Goal: Task Accomplishment & Management: Use online tool/utility

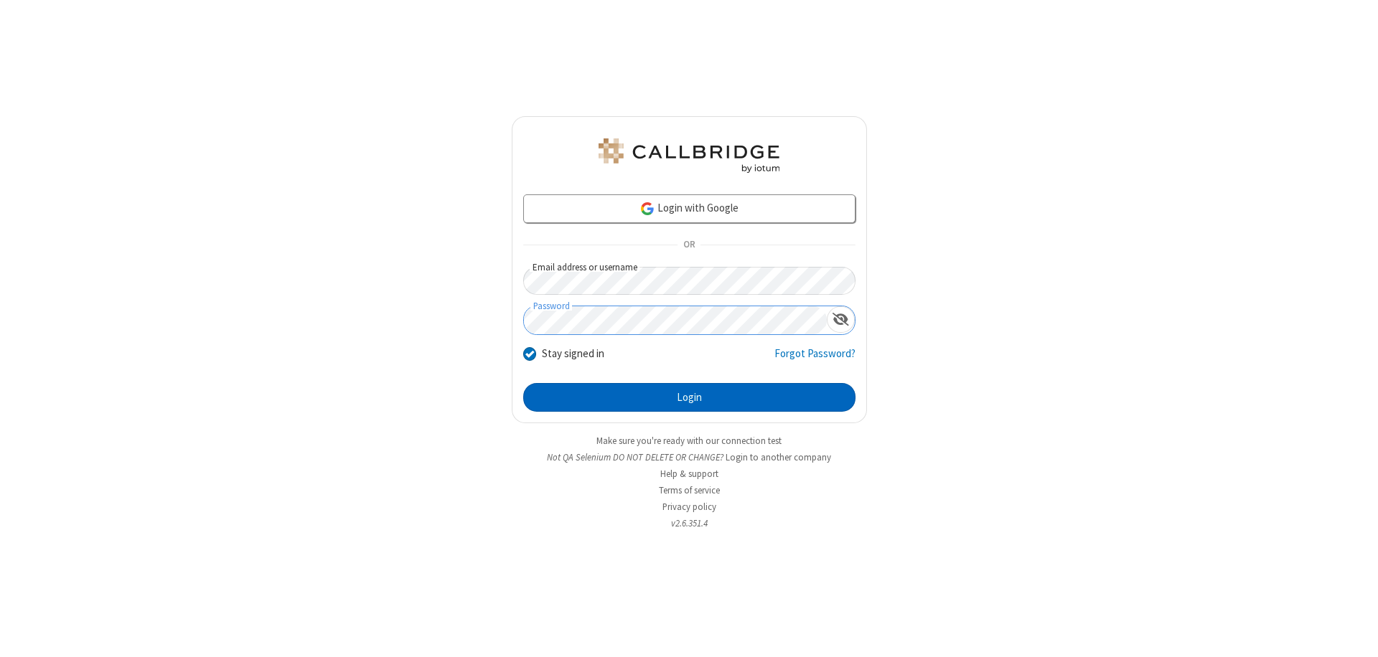
click at [689, 398] on button "Login" at bounding box center [689, 397] width 332 height 29
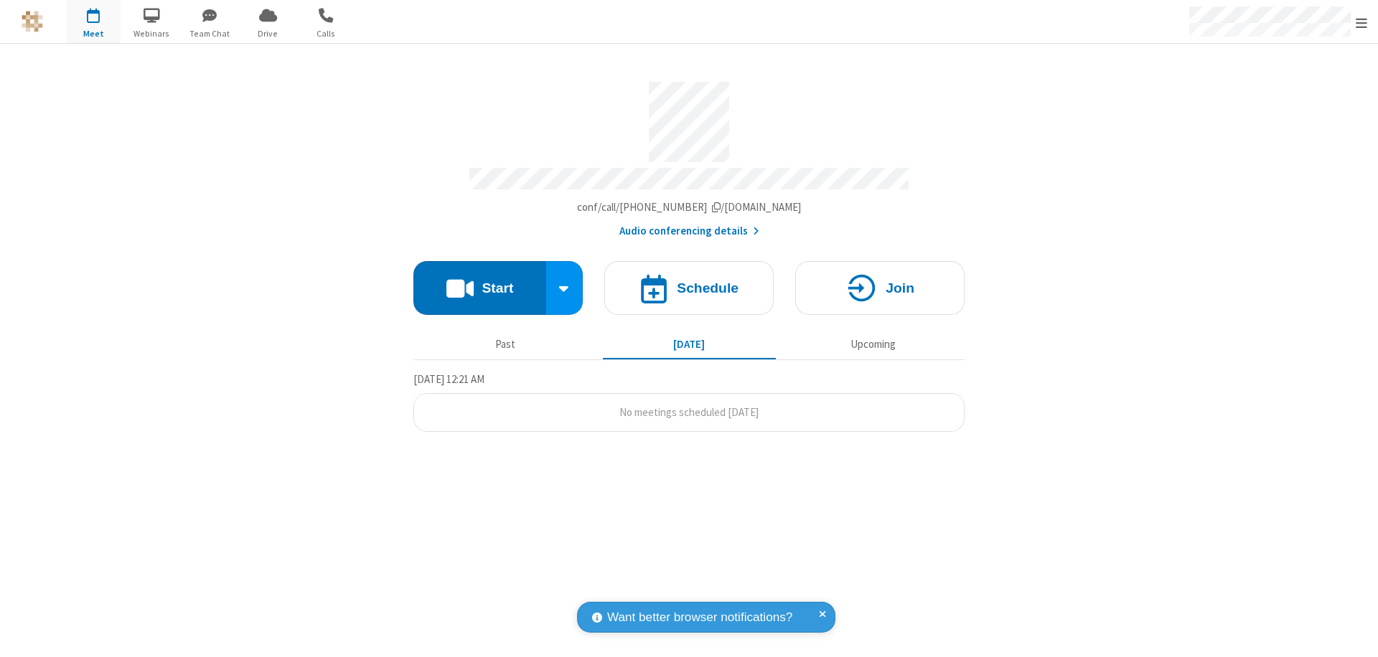
click at [479, 281] on button "Start" at bounding box center [479, 288] width 133 height 54
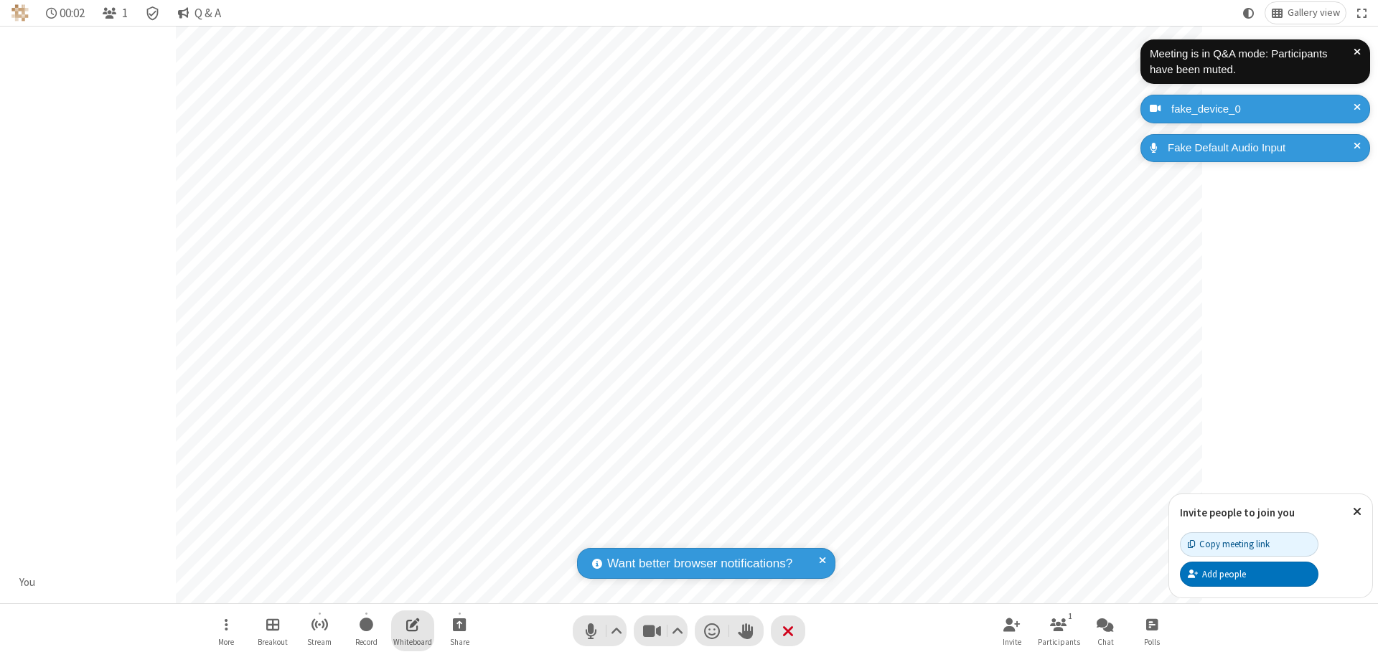
click at [413, 624] on span "Open shared whiteboard" at bounding box center [413, 625] width 14 height 18
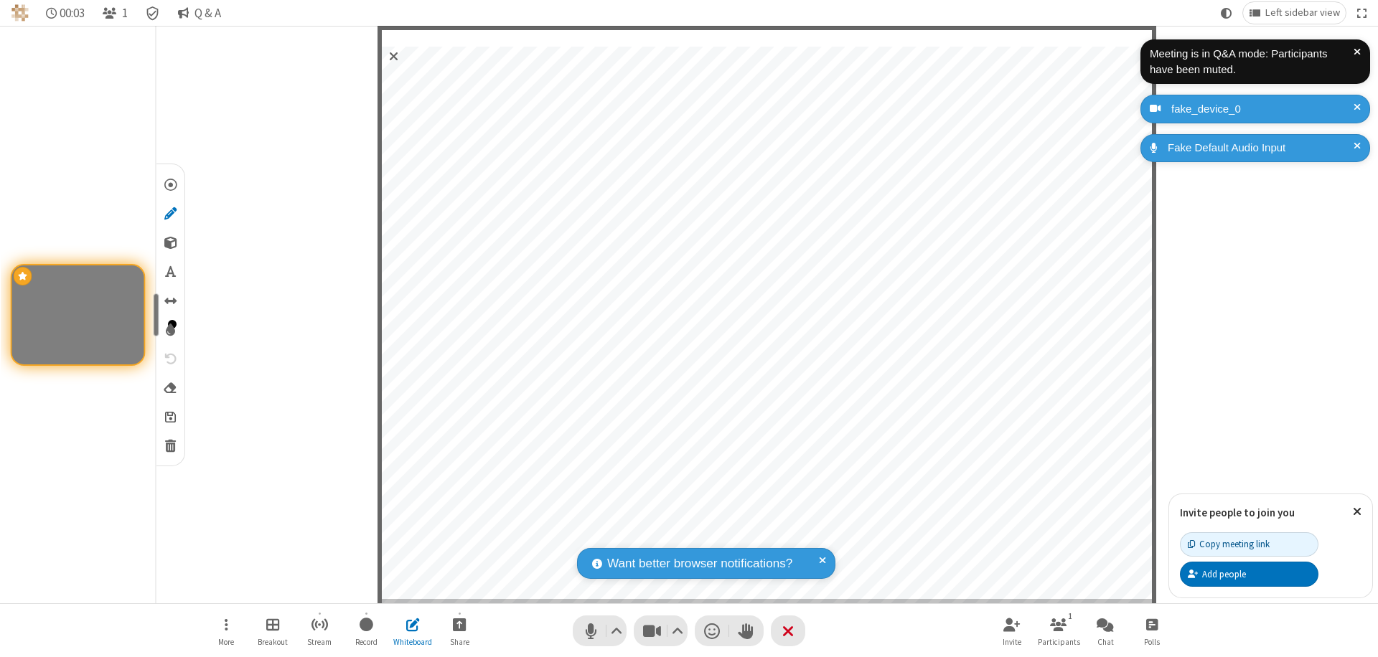
click at [169, 416] on span "Save" at bounding box center [170, 416] width 11 height 15
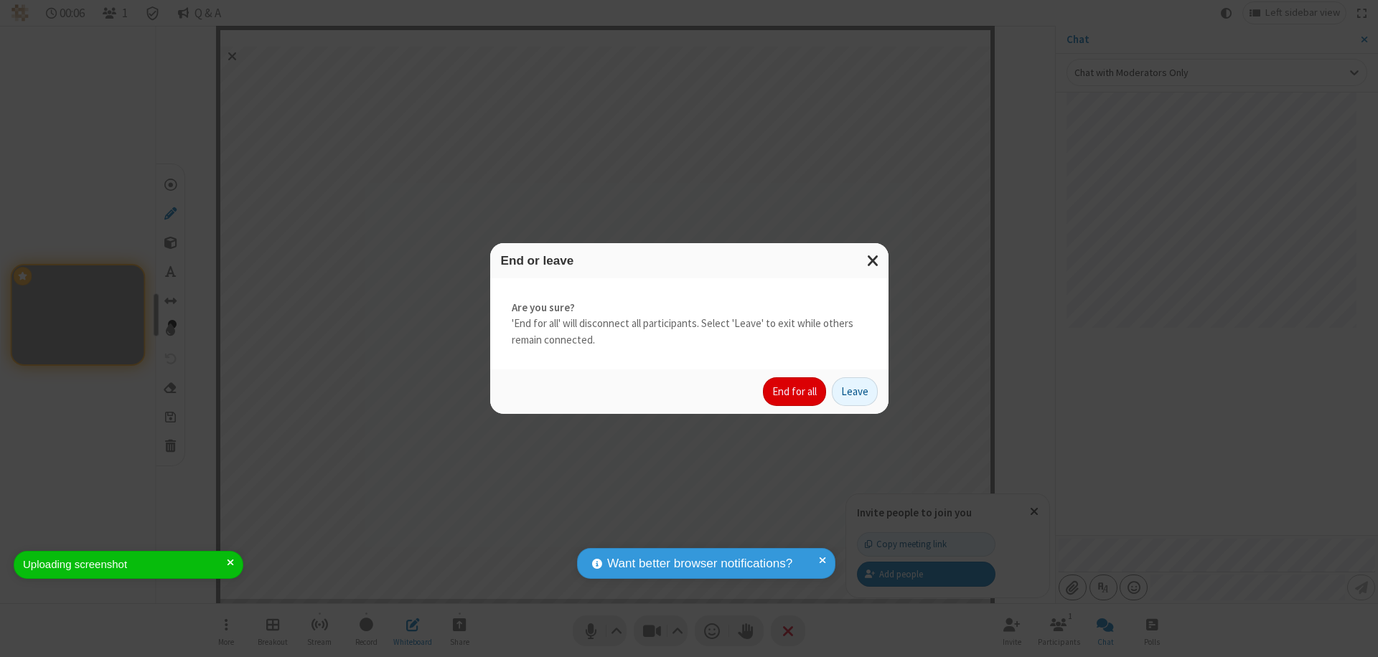
click at [795, 392] on button "End for all" at bounding box center [794, 392] width 63 height 29
